Goal: Task Accomplishment & Management: Use online tool/utility

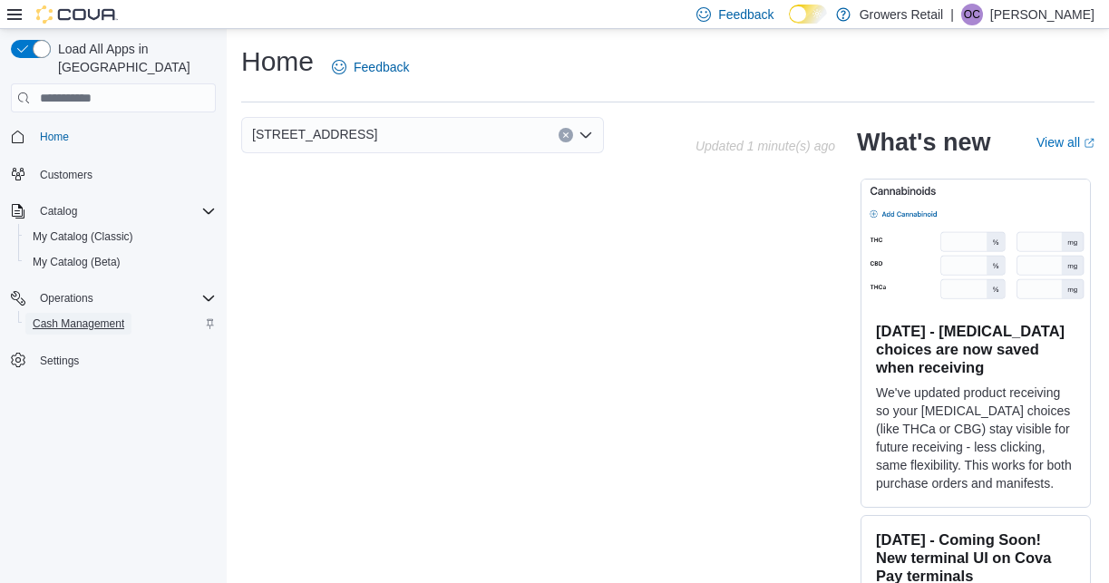
click at [83, 317] on span "Cash Management" at bounding box center [79, 324] width 92 height 15
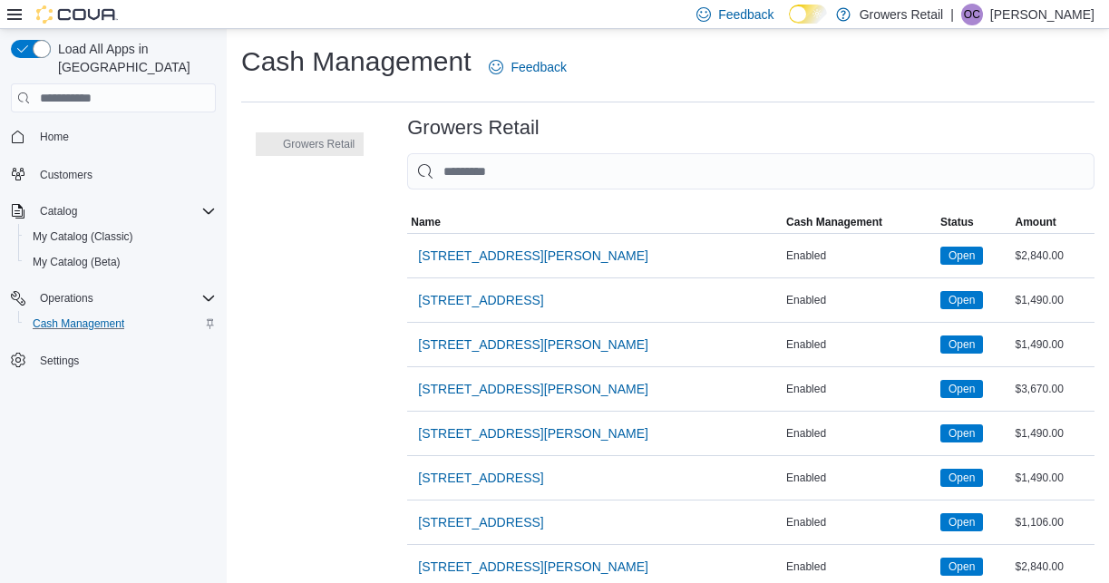
scroll to position [64, 0]
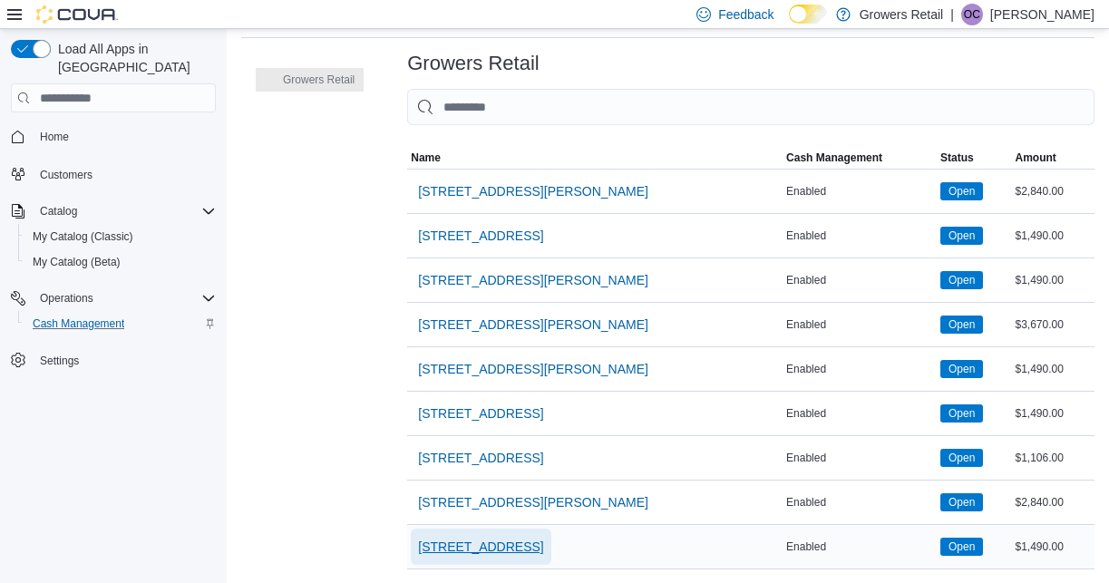
click at [472, 550] on span "[STREET_ADDRESS]" at bounding box center [480, 547] width 125 height 18
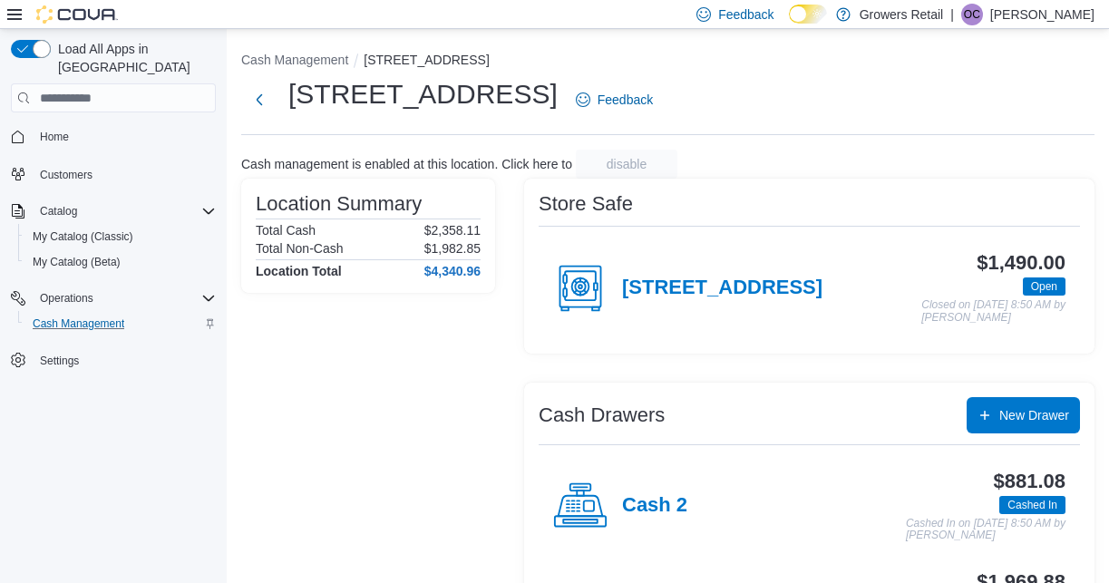
scroll to position [103, 0]
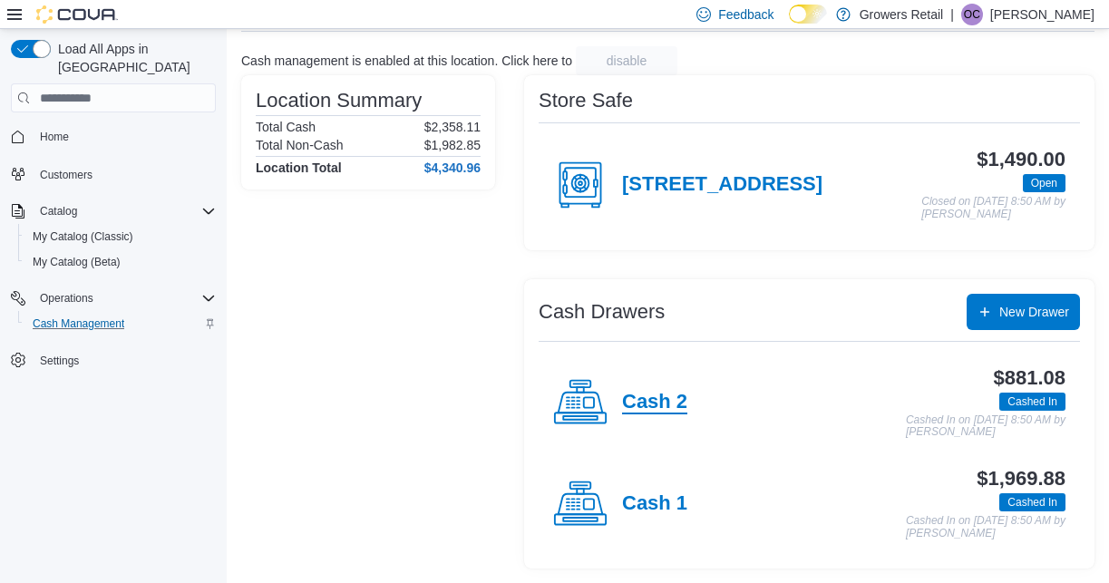
click at [651, 404] on h4 "Cash 2" at bounding box center [654, 403] width 65 height 24
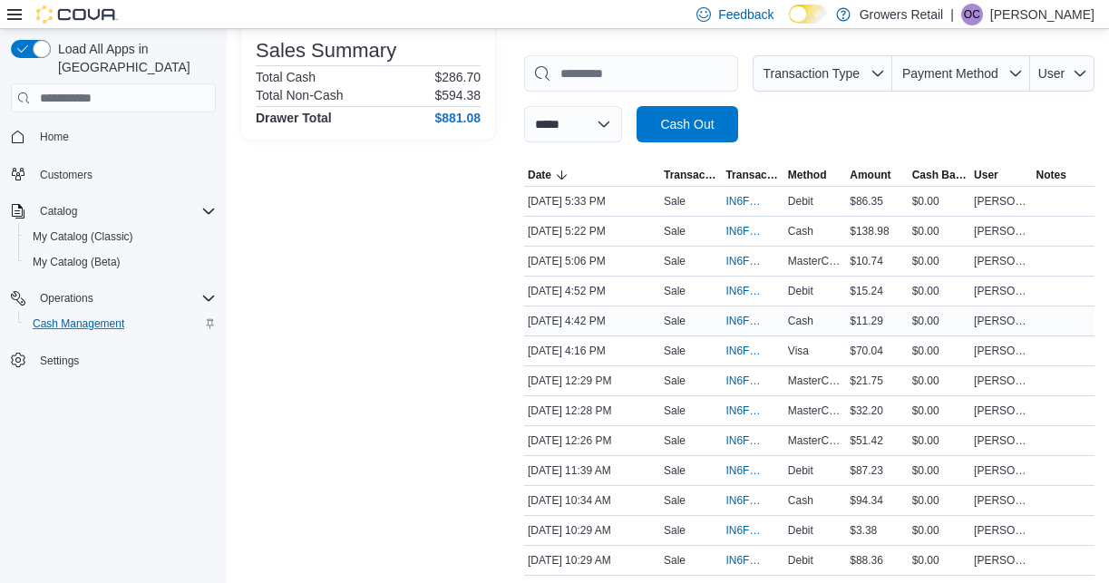
scroll to position [265, 0]
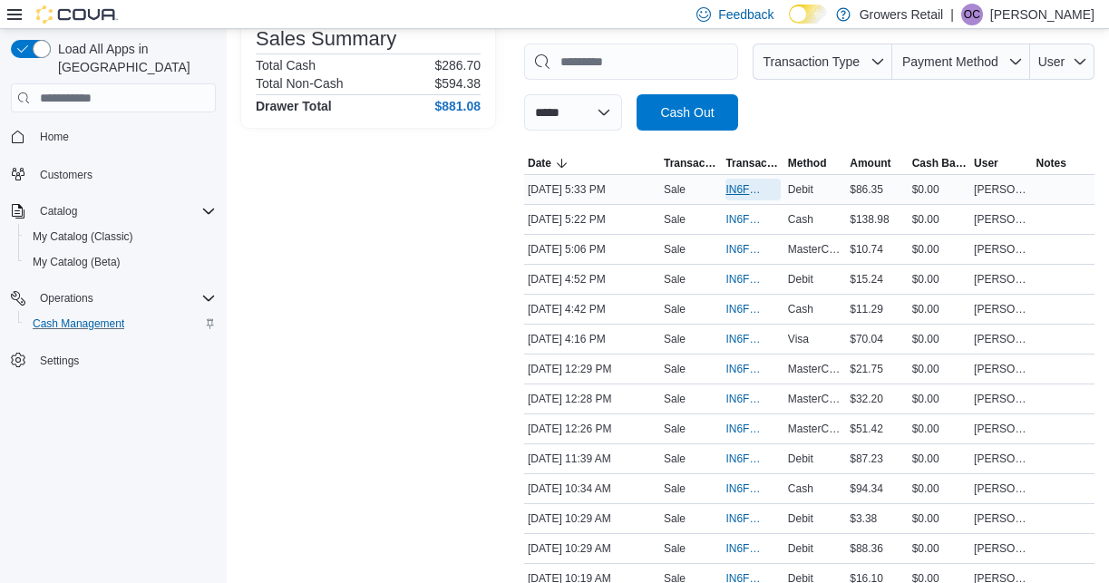
click at [740, 188] on span "IN6FPW-2032176" at bounding box center [744, 189] width 36 height 15
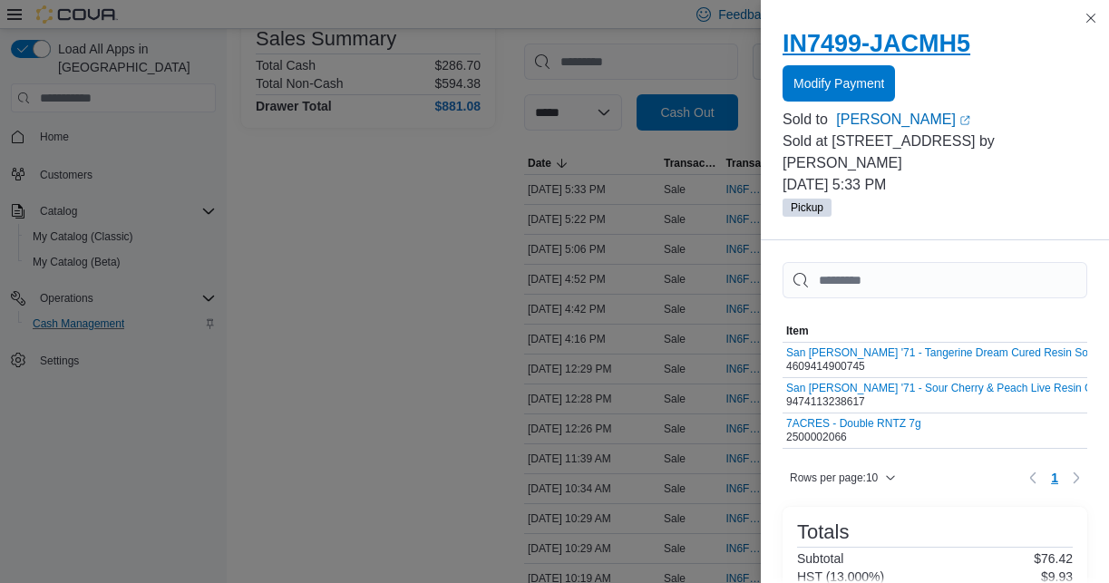
click at [956, 42] on h2 "IN7499-JACMH5" at bounding box center [935, 43] width 305 height 29
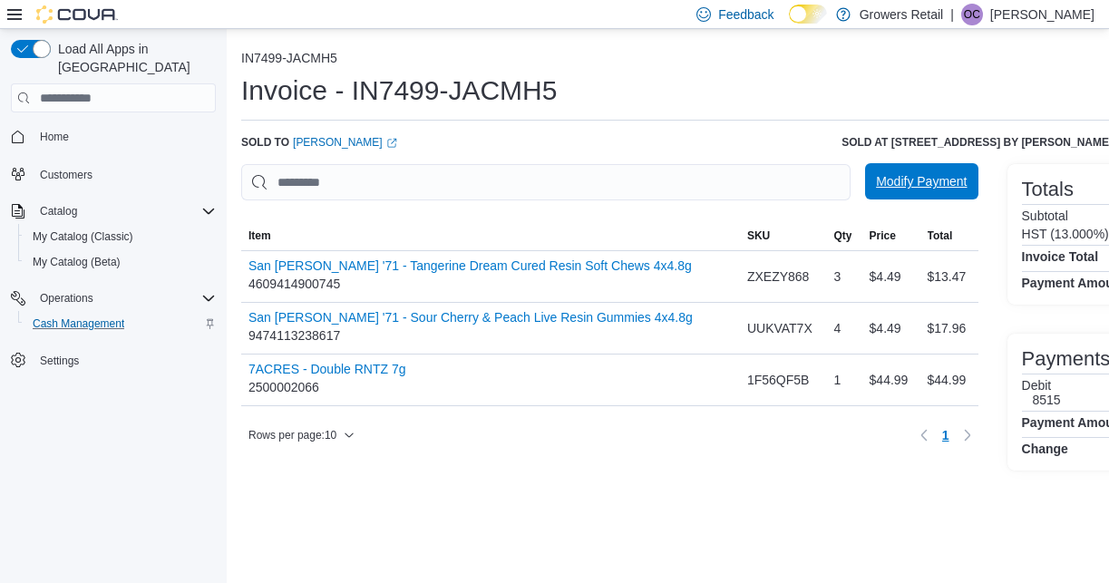
click at [900, 180] on span "Modify Payment" at bounding box center [921, 181] width 91 height 18
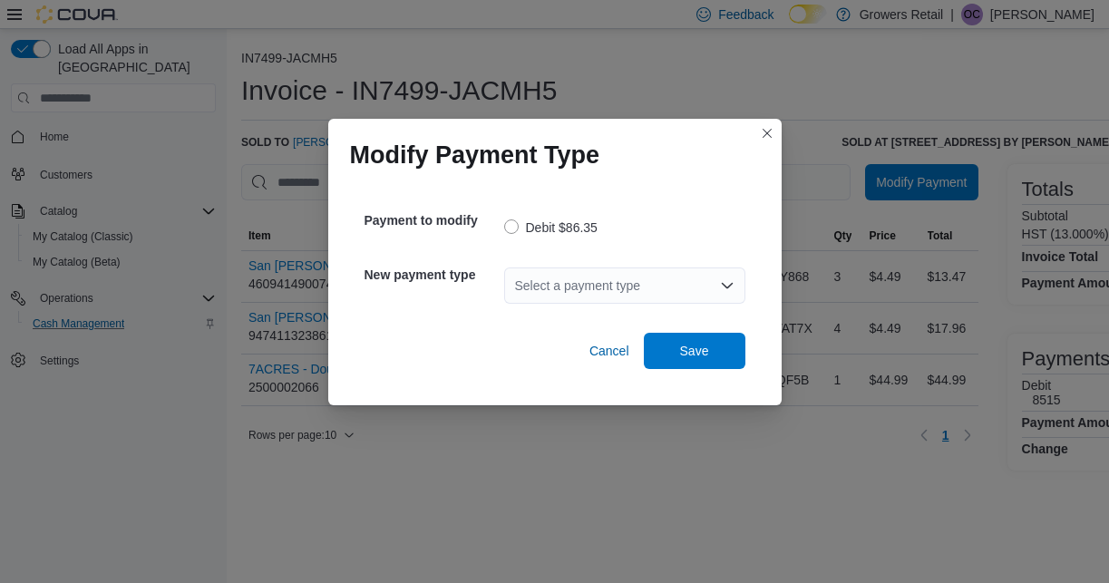
click at [597, 269] on div "Select a payment type" at bounding box center [624, 286] width 241 height 36
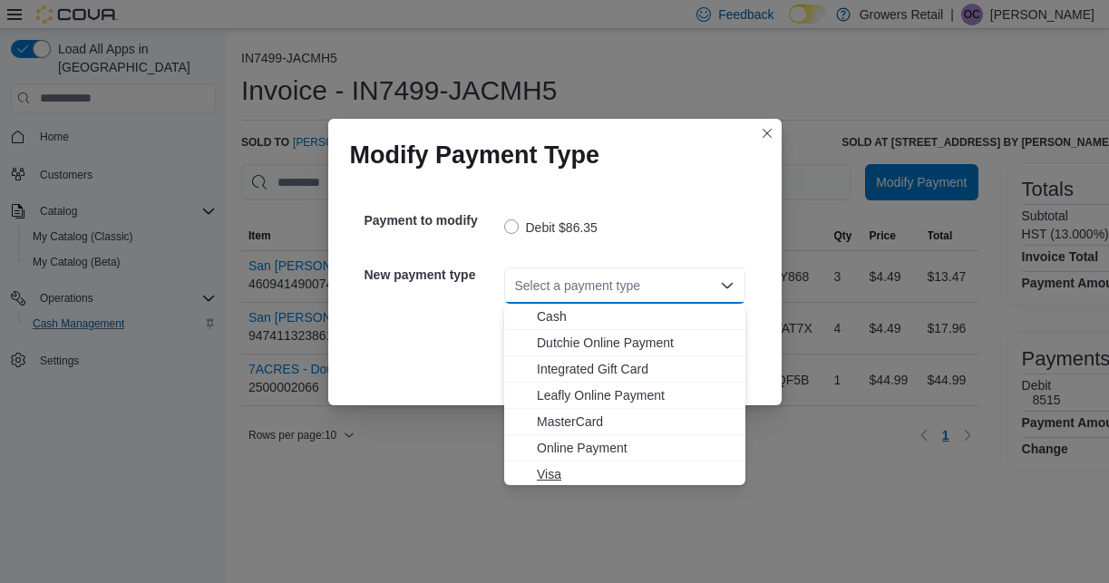
click at [553, 475] on span "Visa" at bounding box center [636, 474] width 198 height 18
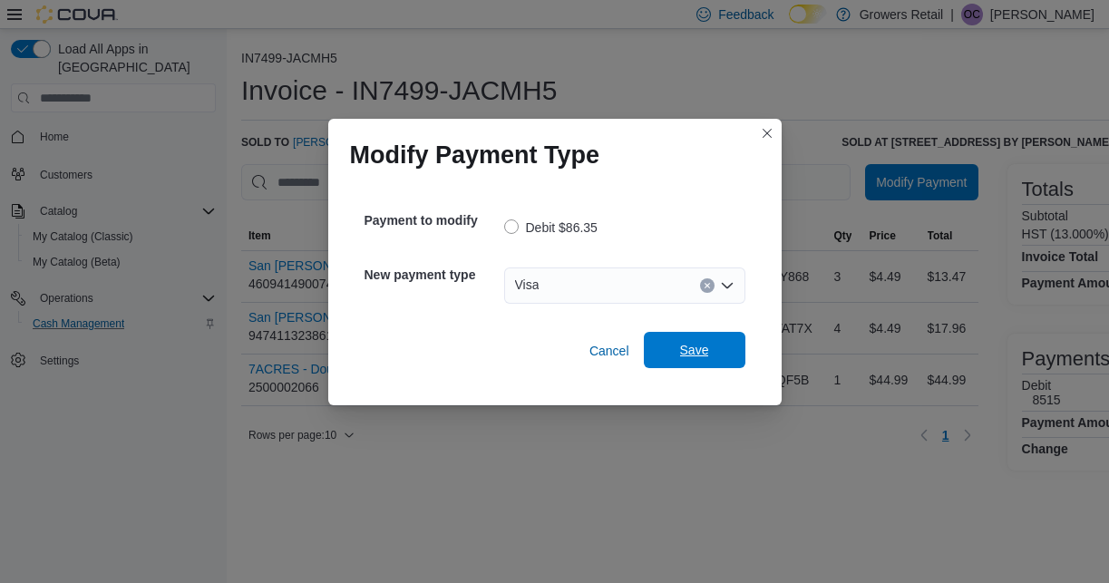
click at [698, 346] on span "Save" at bounding box center [694, 350] width 29 height 18
